Goal: Task Accomplishment & Management: Use online tool/utility

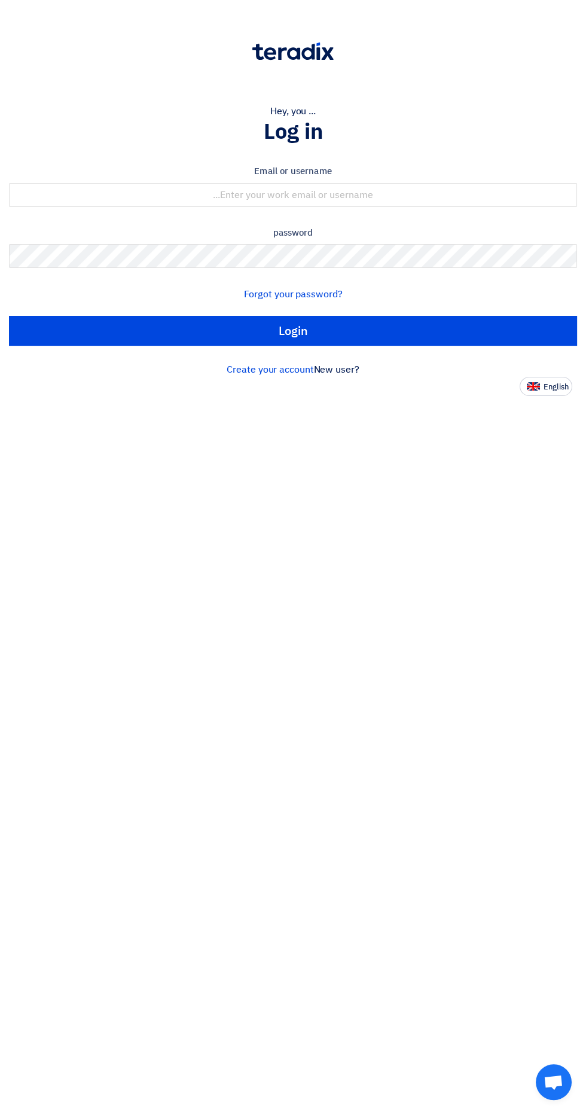
click at [437, 224] on form "Email or username password Forgot your password? Login" at bounding box center [293, 255] width 568 height 181
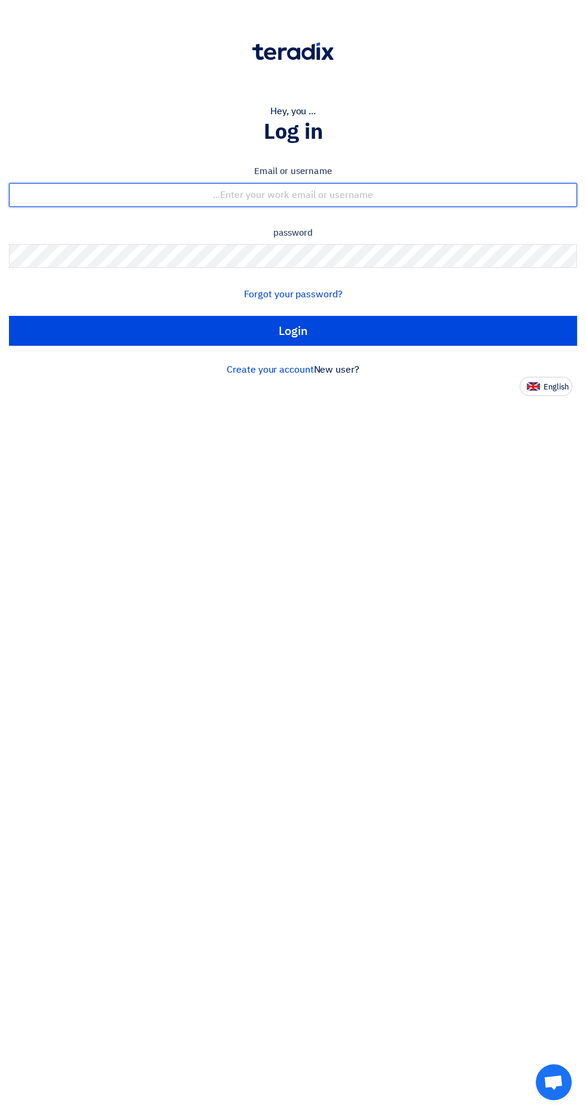
click at [451, 200] on input "text" at bounding box center [293, 195] width 568 height 24
type input "[EMAIL_ADDRESS][DOMAIN_NAME]"
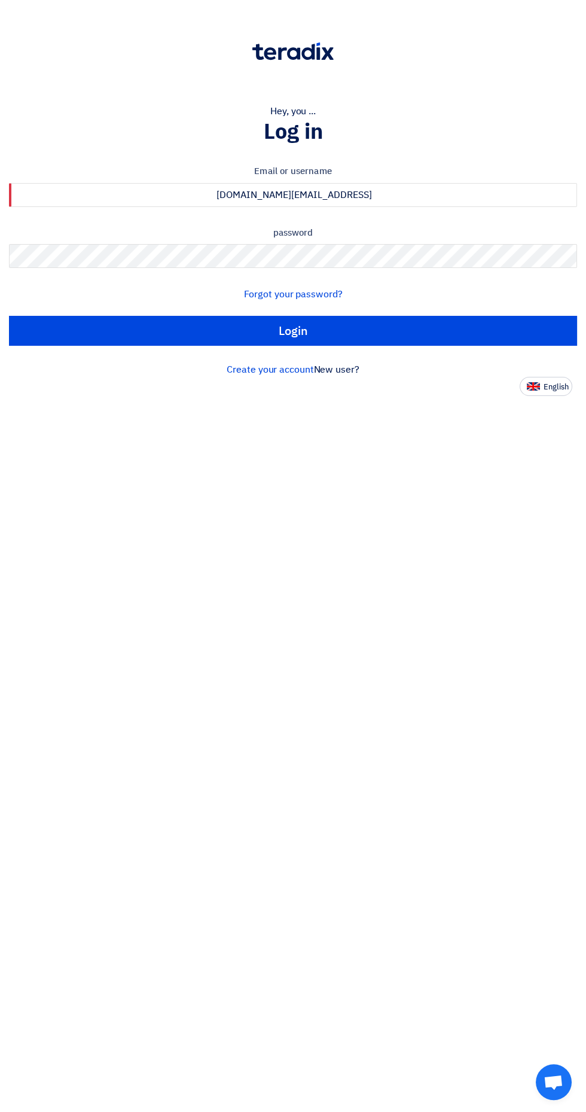
click at [9, 316] on input "Login" at bounding box center [293, 331] width 568 height 30
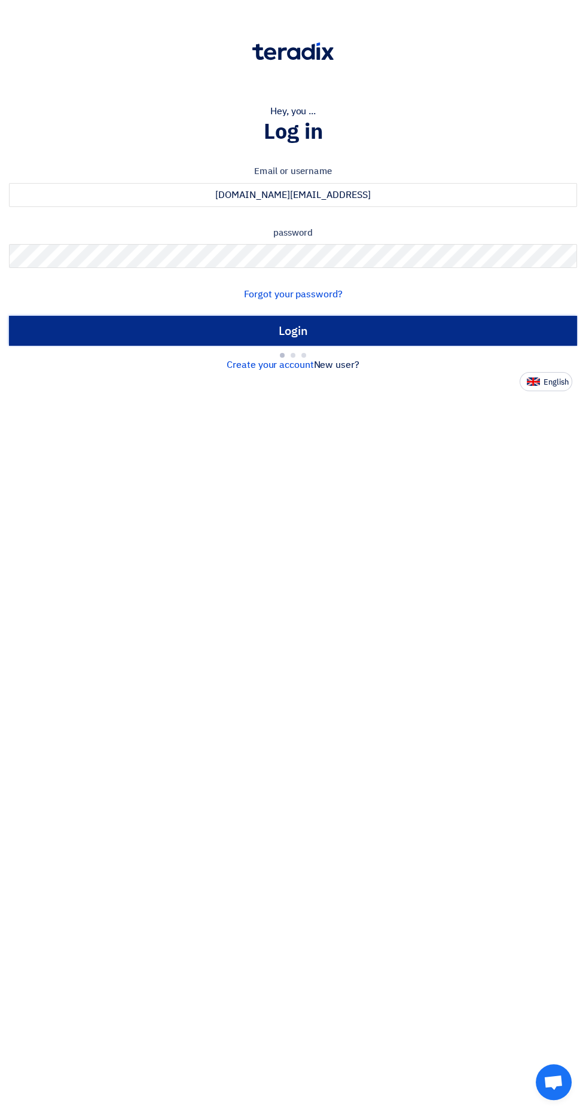
click at [364, 330] on input "Login" at bounding box center [293, 331] width 568 height 30
type input "Sign in"
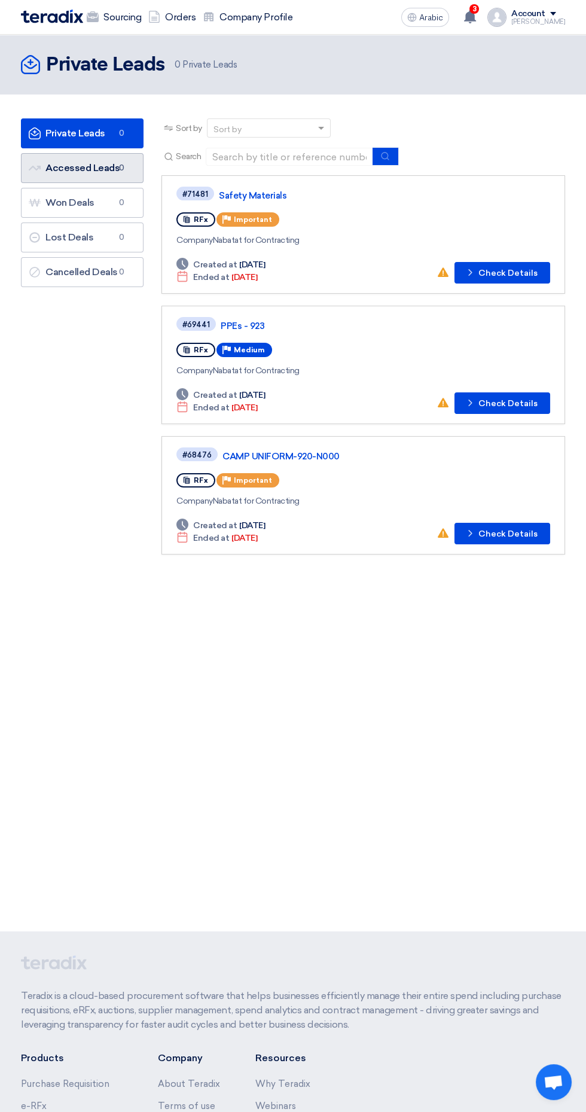
click at [100, 170] on font "Accessed Leads" at bounding box center [82, 167] width 74 height 11
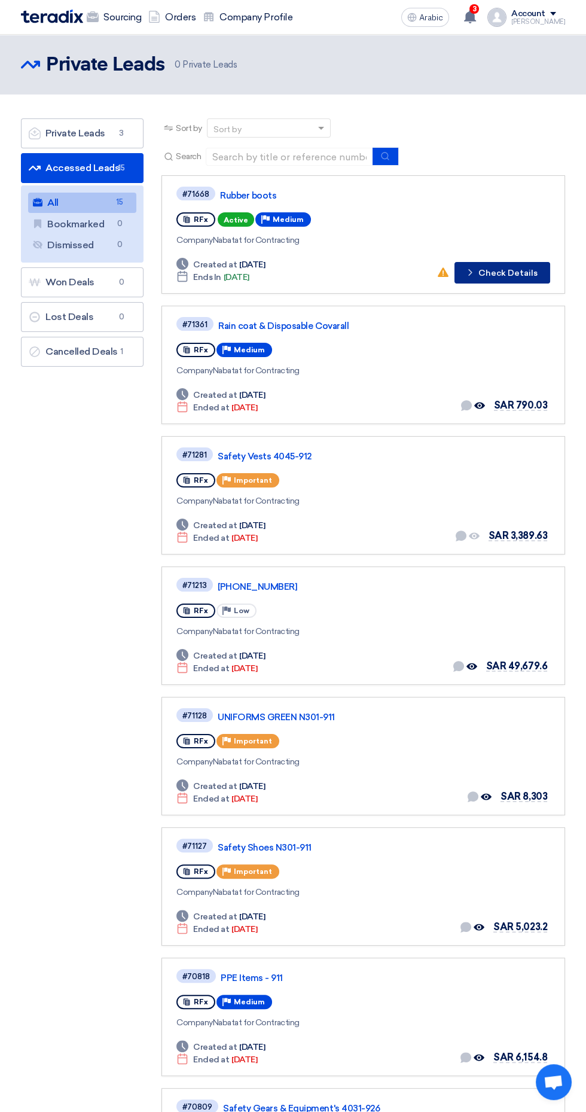
click at [498, 272] on font "Check Details" at bounding box center [508, 273] width 59 height 10
